Goal: Task Accomplishment & Management: Manage account settings

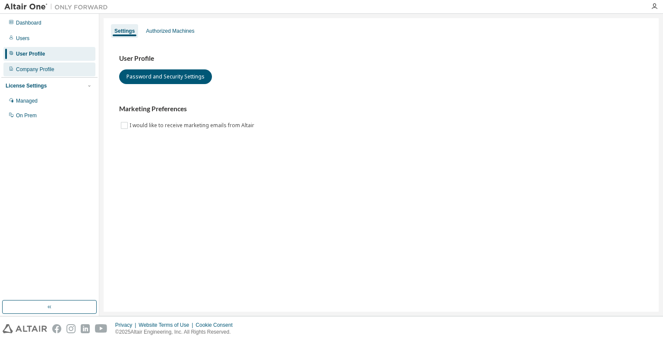
click at [33, 69] on div "Company Profile" at bounding box center [35, 69] width 38 height 7
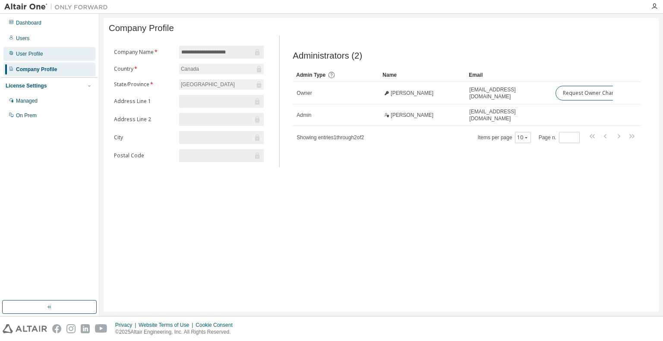
click at [47, 54] on div "User Profile" at bounding box center [49, 54] width 92 height 14
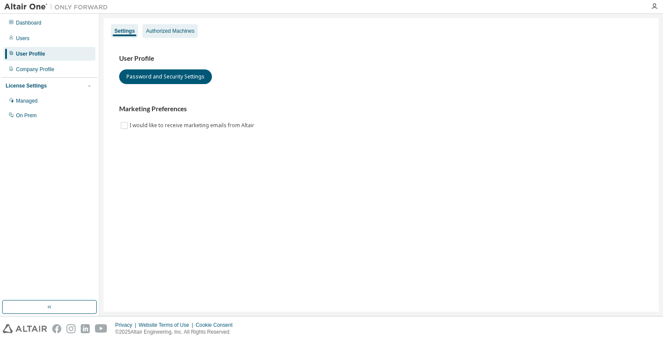
click at [168, 26] on div "Authorized Machines" at bounding box center [169, 31] width 55 height 14
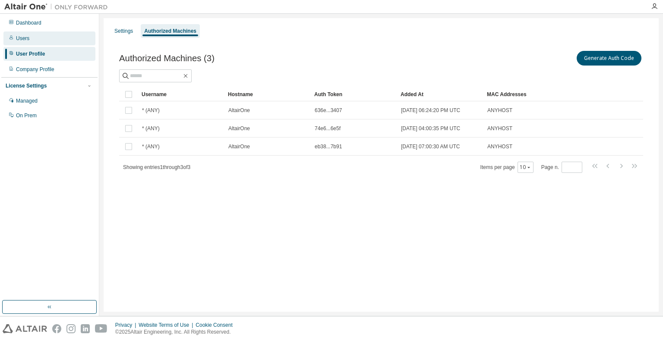
click at [48, 39] on div "Users" at bounding box center [49, 38] width 92 height 14
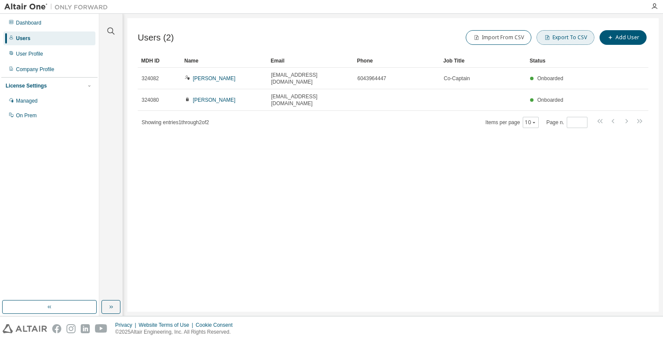
click at [558, 34] on button "Export To CSV" at bounding box center [565, 37] width 58 height 15
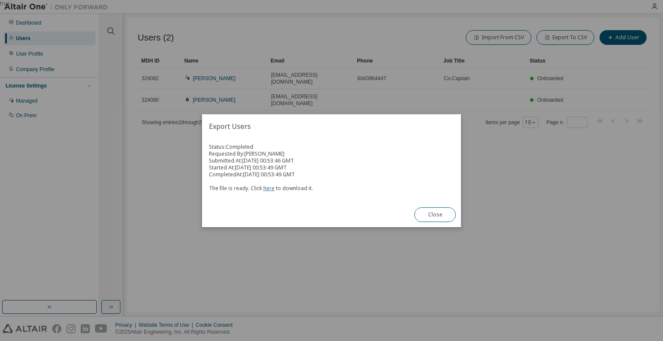
click at [265, 187] on link "here" at bounding box center [268, 188] width 11 height 7
drag, startPoint x: 451, startPoint y: 218, endPoint x: 451, endPoint y: 210, distance: 8.2
click at [452, 218] on button "Close" at bounding box center [434, 214] width 41 height 15
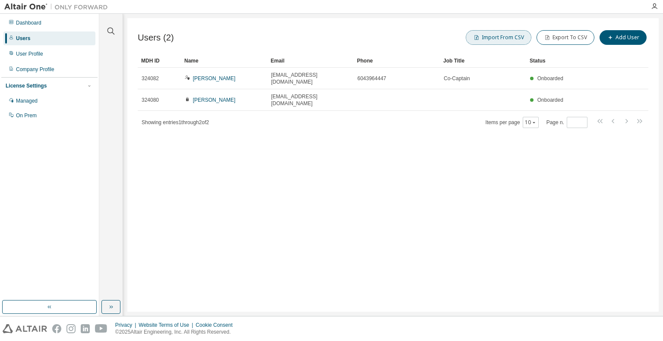
click at [508, 34] on button "Import From CSV" at bounding box center [498, 37] width 66 height 15
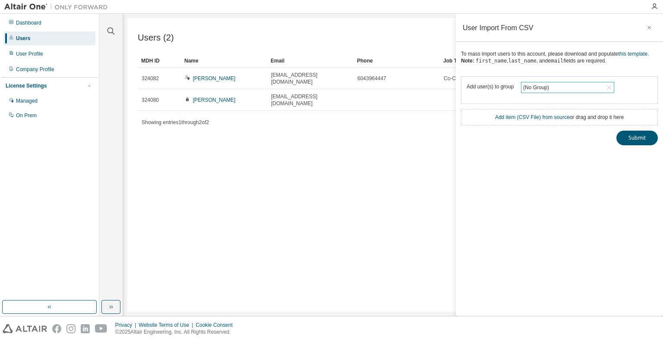
click at [557, 87] on div "(No Group)" at bounding box center [567, 87] width 92 height 10
click at [558, 110] on li "(No Group)" at bounding box center [566, 111] width 91 height 11
click at [645, 55] on link "this template" at bounding box center [632, 54] width 29 height 6
click at [517, 117] on link "Add item ( CSV File ) from source" at bounding box center [532, 117] width 75 height 6
click at [622, 151] on button "Submit" at bounding box center [636, 153] width 41 height 15
